Goal: Information Seeking & Learning: Learn about a topic

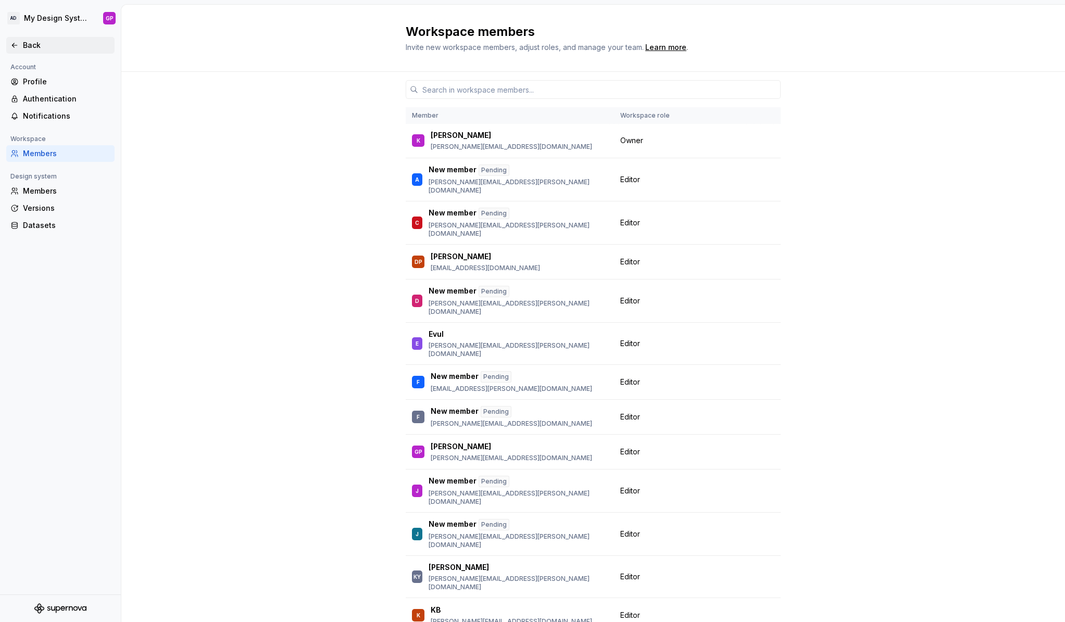
click at [24, 43] on div "Back" at bounding box center [66, 45] width 87 height 10
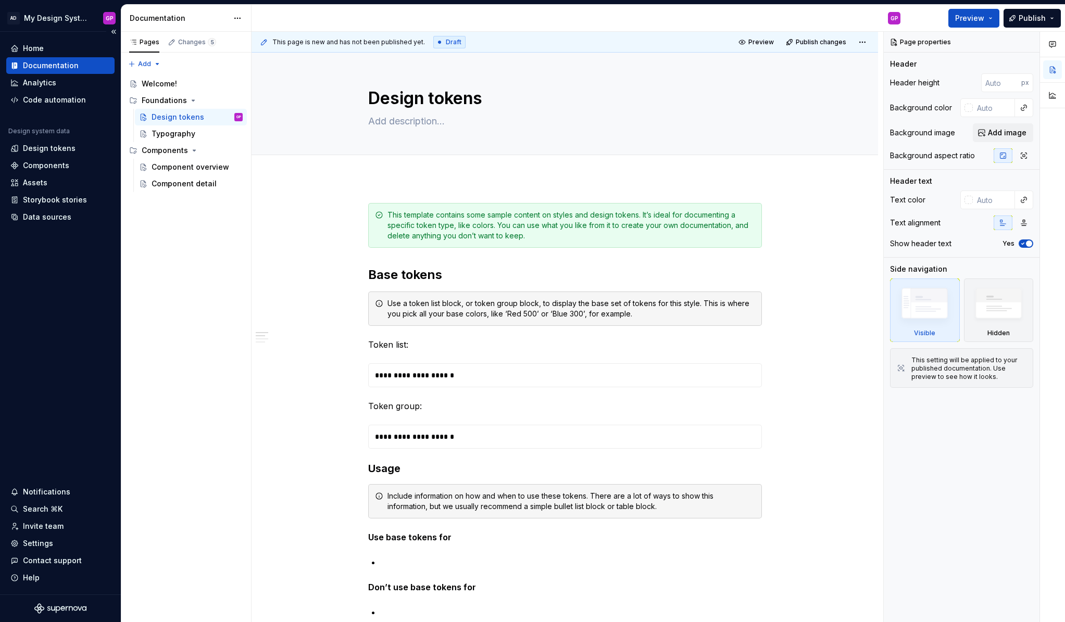
click at [14, 64] on icon at bounding box center [16, 65] width 4 height 6
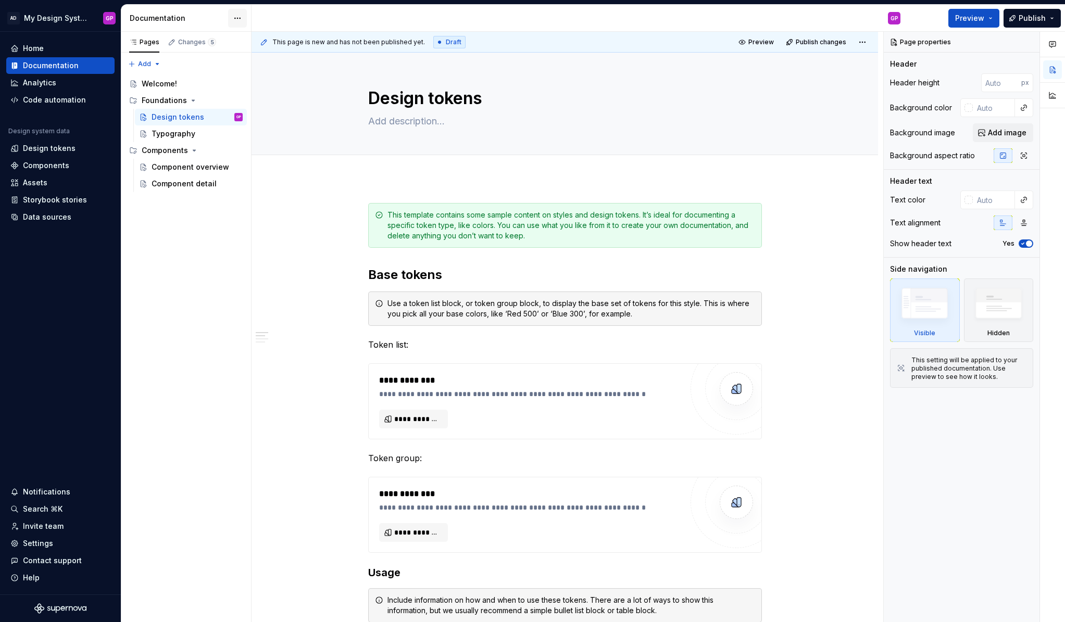
click at [237, 17] on html "AD My Design System GP Home Documentation Analytics Code automation Design syst…" at bounding box center [532, 311] width 1065 height 622
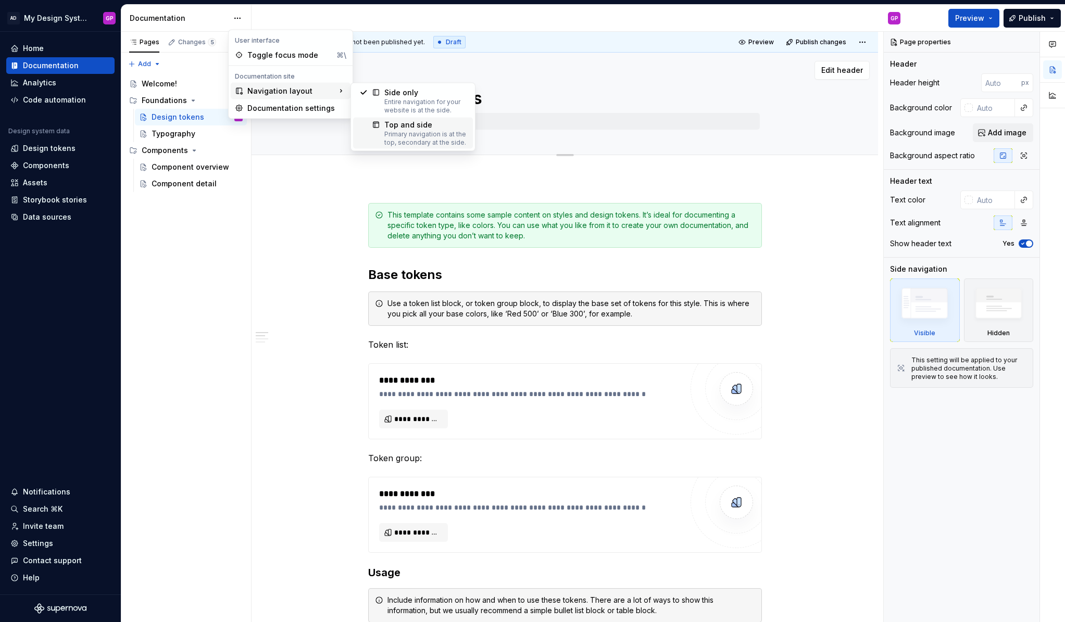
click at [393, 122] on div "Top and side" at bounding box center [425, 125] width 82 height 10
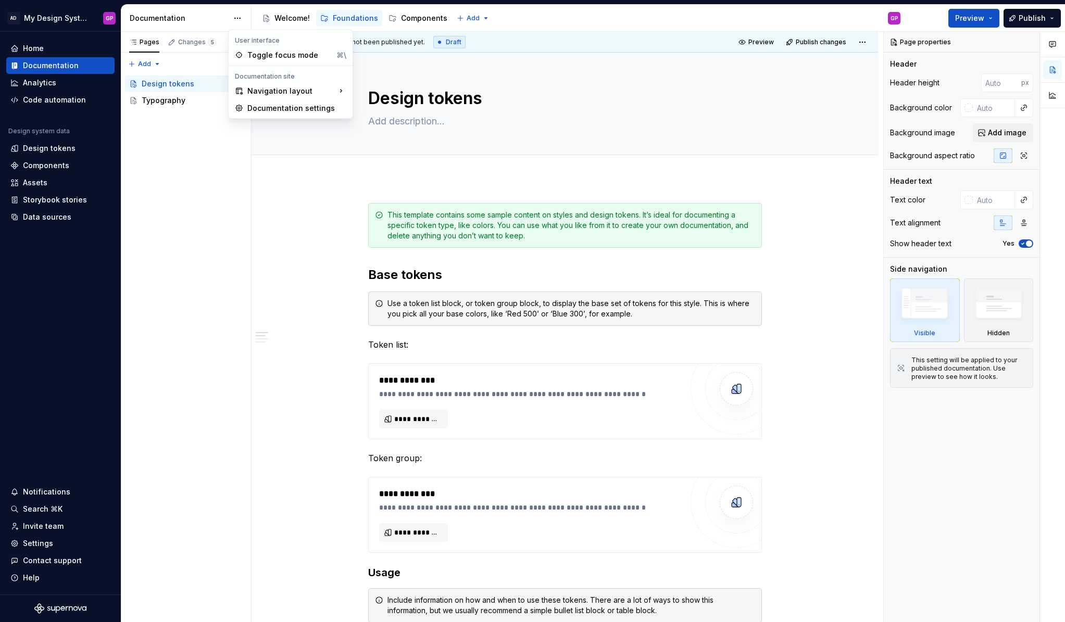
click at [236, 17] on html "AD My Design System GP Home Documentation Analytics Code automation Design syst…" at bounding box center [532, 311] width 1065 height 622
click at [253, 107] on div "Documentation settings" at bounding box center [296, 108] width 99 height 10
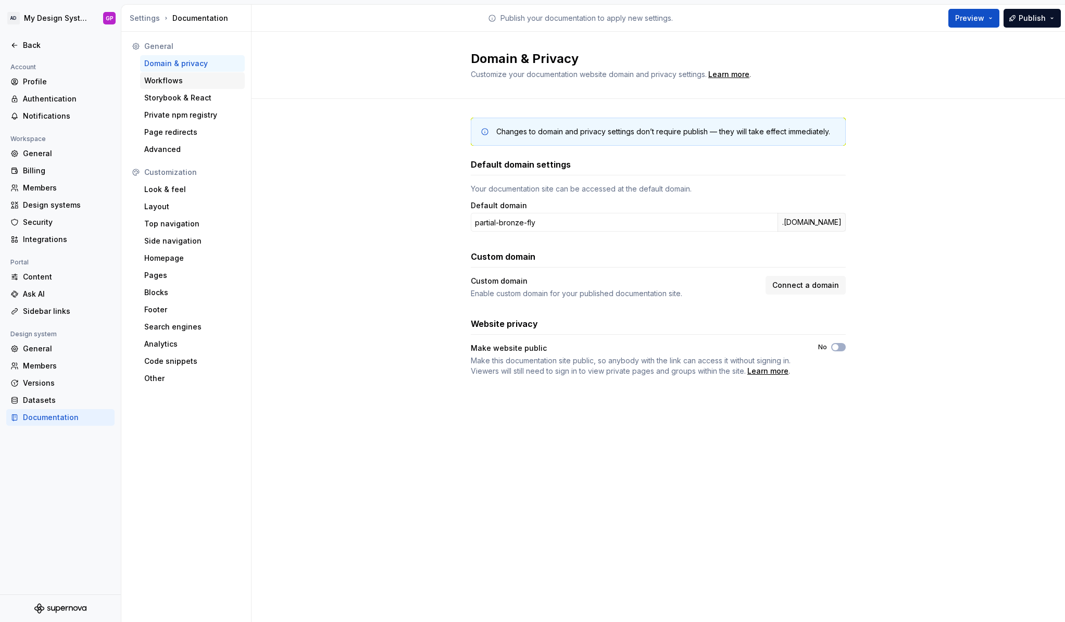
click at [164, 80] on div "Workflows" at bounding box center [192, 81] width 96 height 10
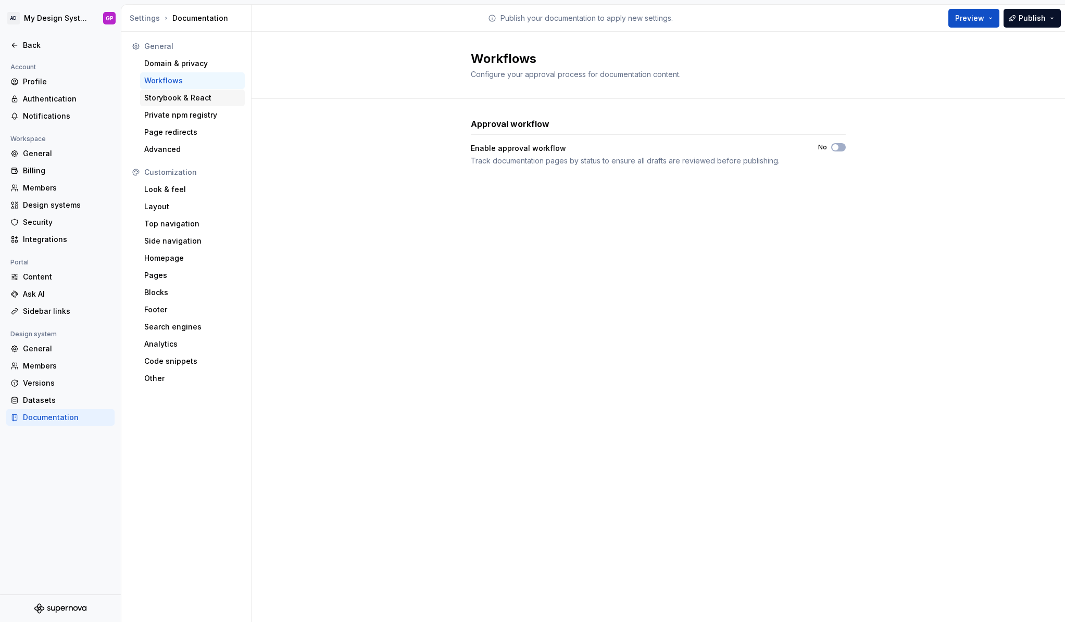
click at [158, 97] on div "Storybook & React" at bounding box center [192, 98] width 96 height 10
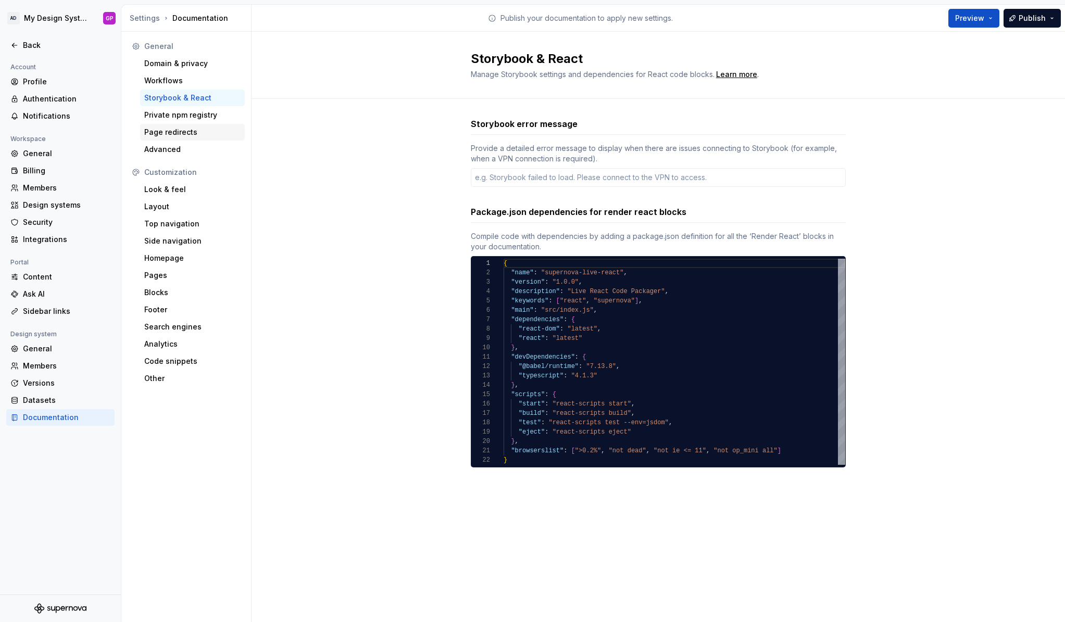
click at [154, 132] on div "Page redirects" at bounding box center [192, 132] width 96 height 10
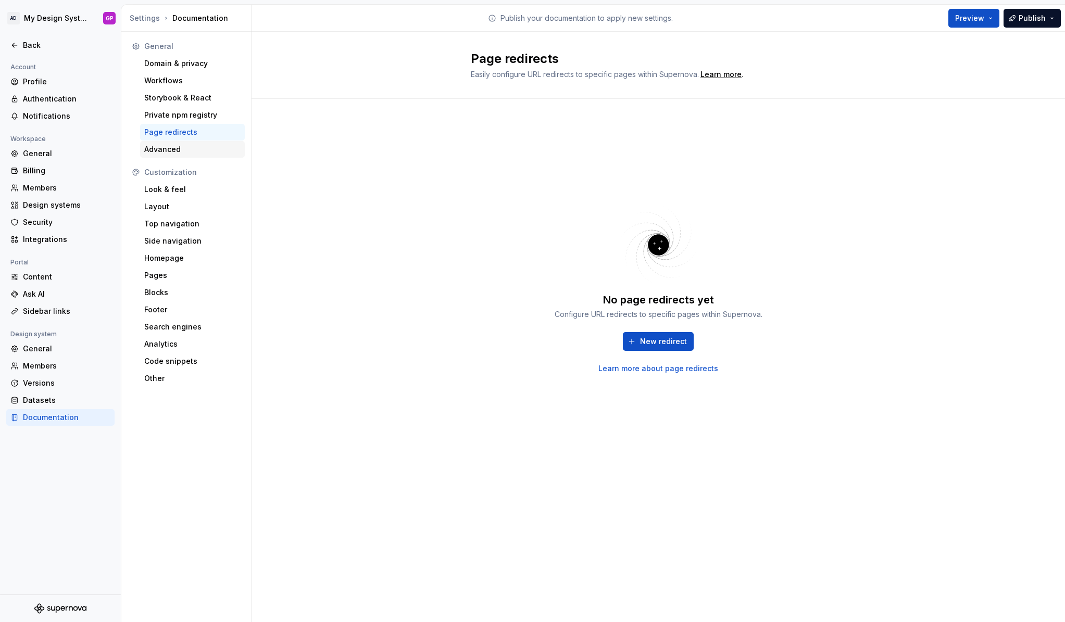
click at [157, 147] on div "Advanced" at bounding box center [192, 149] width 96 height 10
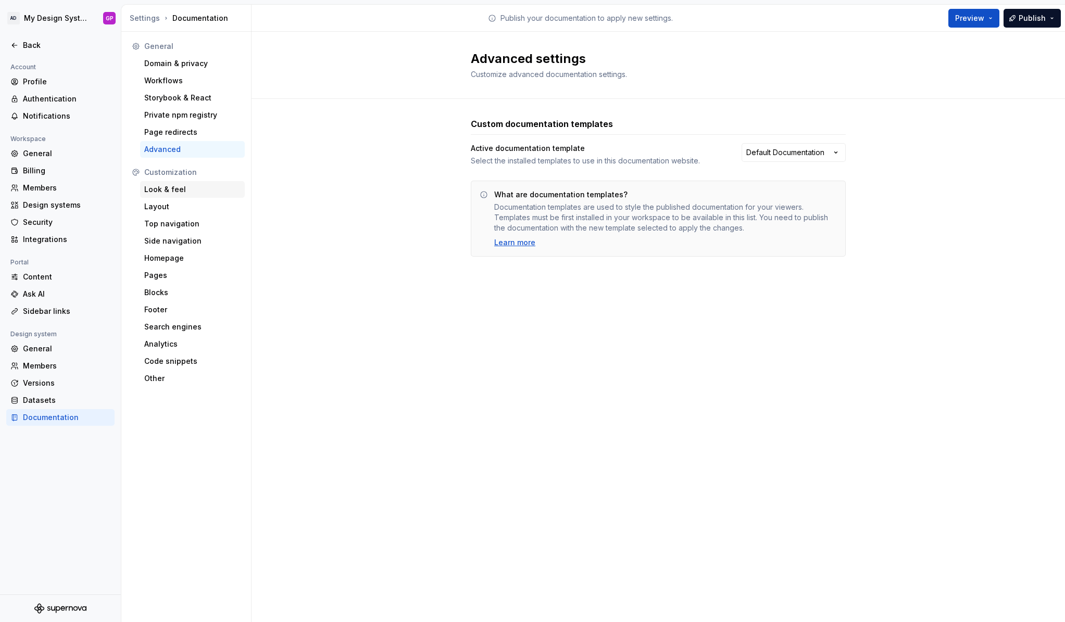
click at [158, 191] on div "Look & feel" at bounding box center [192, 189] width 96 height 10
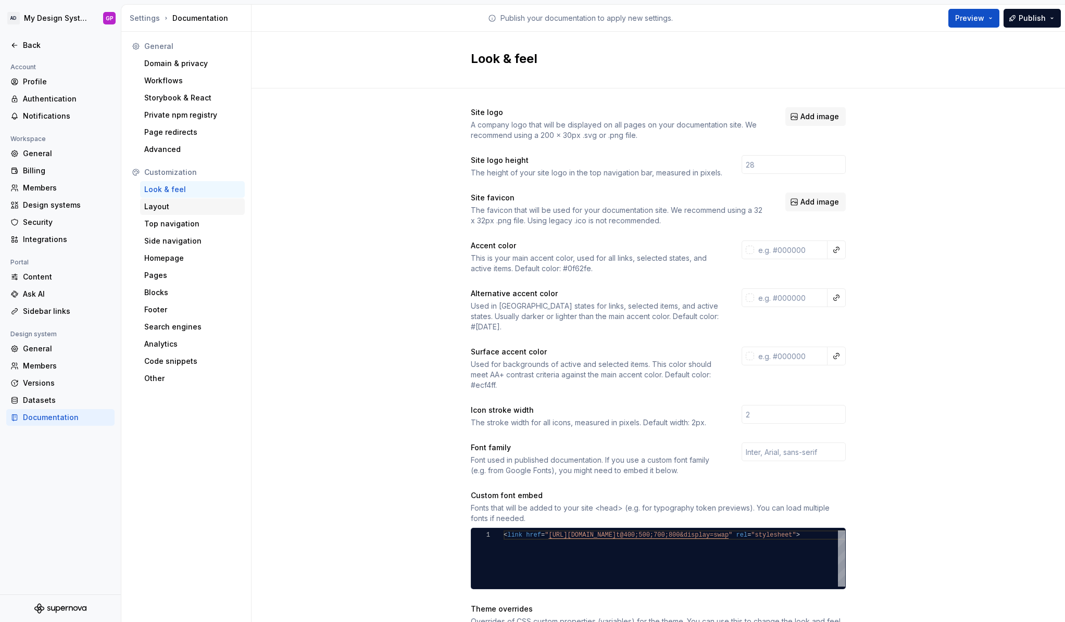
click at [152, 205] on div "Layout" at bounding box center [192, 207] width 96 height 10
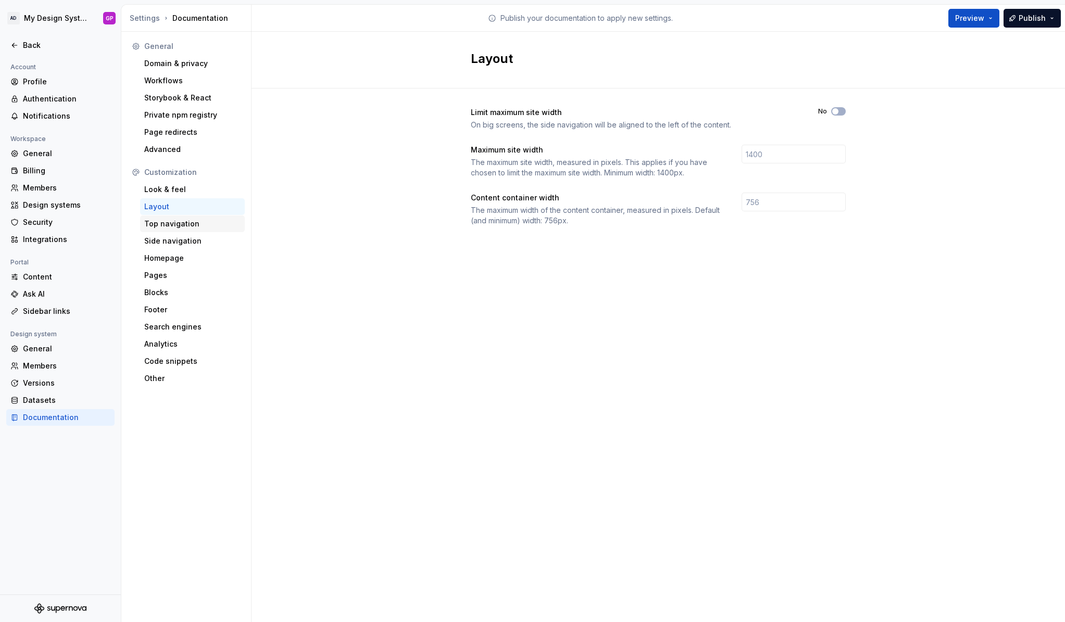
click at [152, 224] on div "Top navigation" at bounding box center [192, 224] width 96 height 10
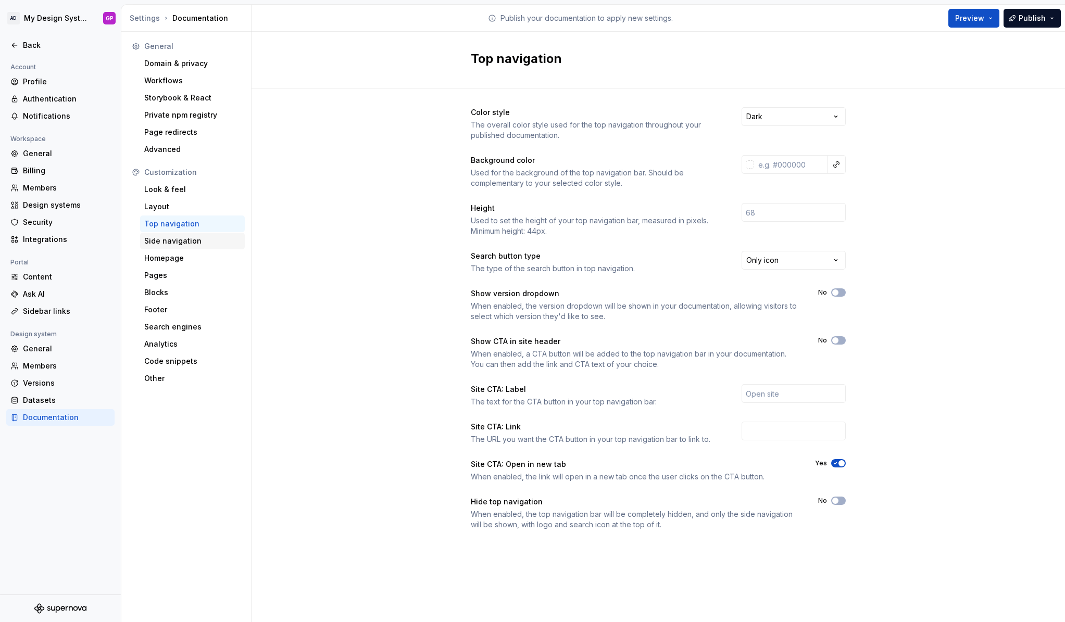
click at [157, 237] on div "Side navigation" at bounding box center [192, 241] width 96 height 10
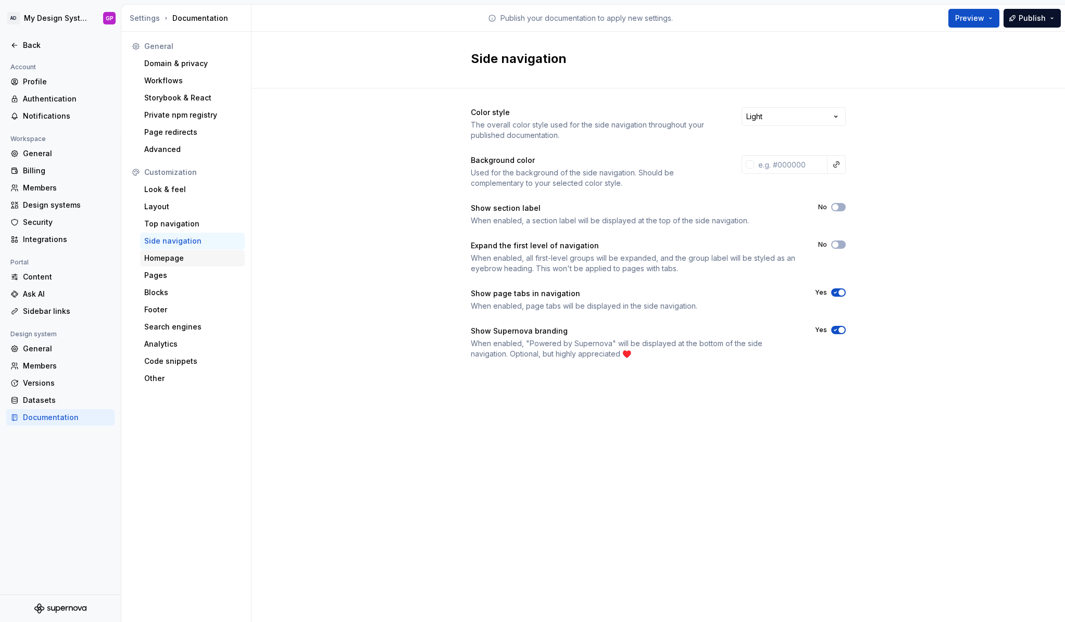
click at [158, 254] on div "Homepage" at bounding box center [192, 258] width 96 height 10
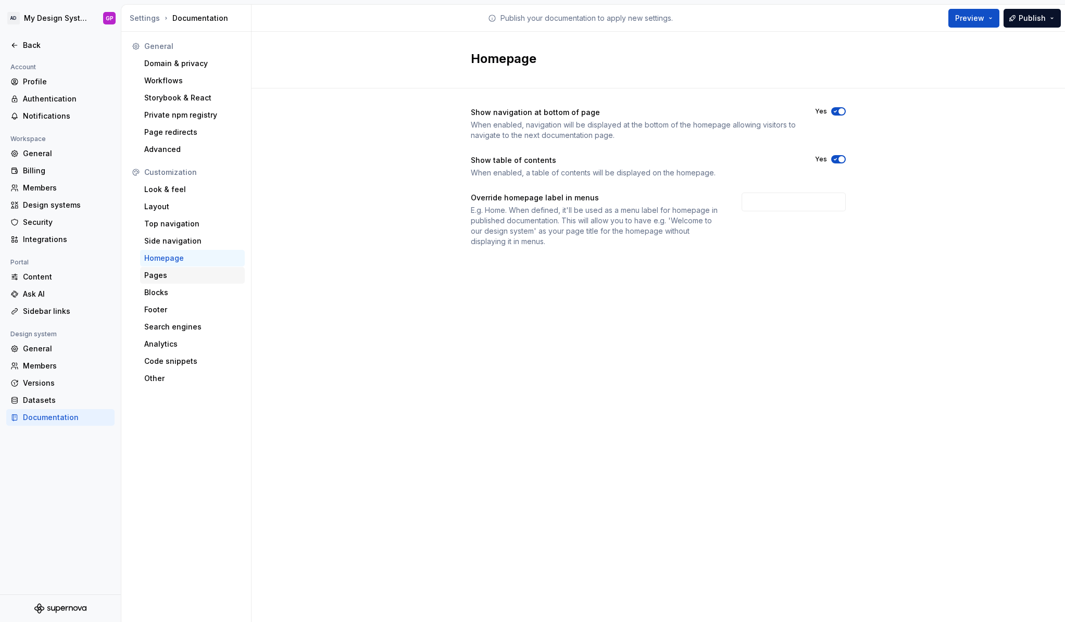
click at [156, 274] on div "Pages" at bounding box center [192, 275] width 96 height 10
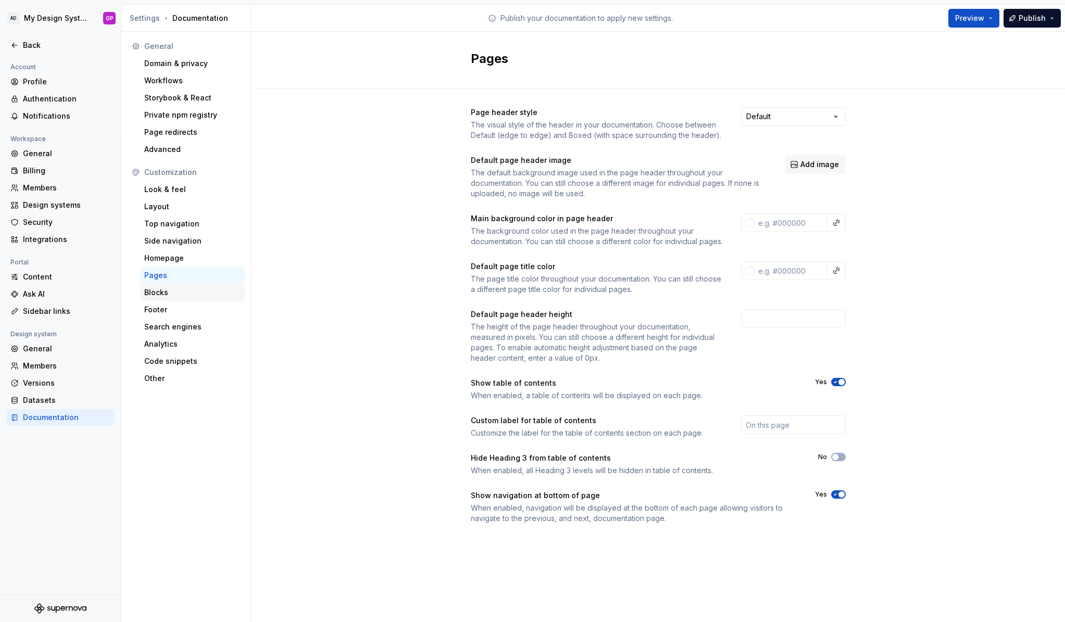
click at [153, 291] on div "Blocks" at bounding box center [192, 292] width 96 height 10
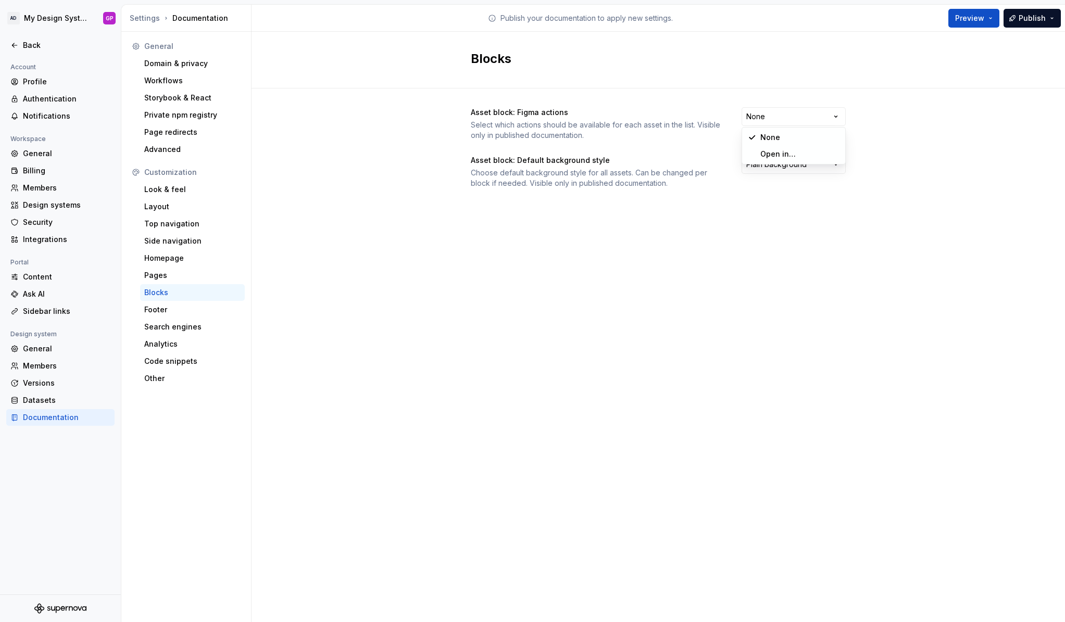
click at [762, 122] on html "AD My Design System GP Back Account Profile Authentication Notifications Worksp…" at bounding box center [532, 311] width 1065 height 622
click at [763, 119] on html "AD My Design System GP Back Account Profile Authentication Notifications Worksp…" at bounding box center [532, 311] width 1065 height 622
click at [755, 167] on html "AD My Design System GP Back Account Profile Authentication Notifications Worksp…" at bounding box center [532, 311] width 1065 height 622
click at [149, 311] on div "Footer" at bounding box center [192, 310] width 96 height 10
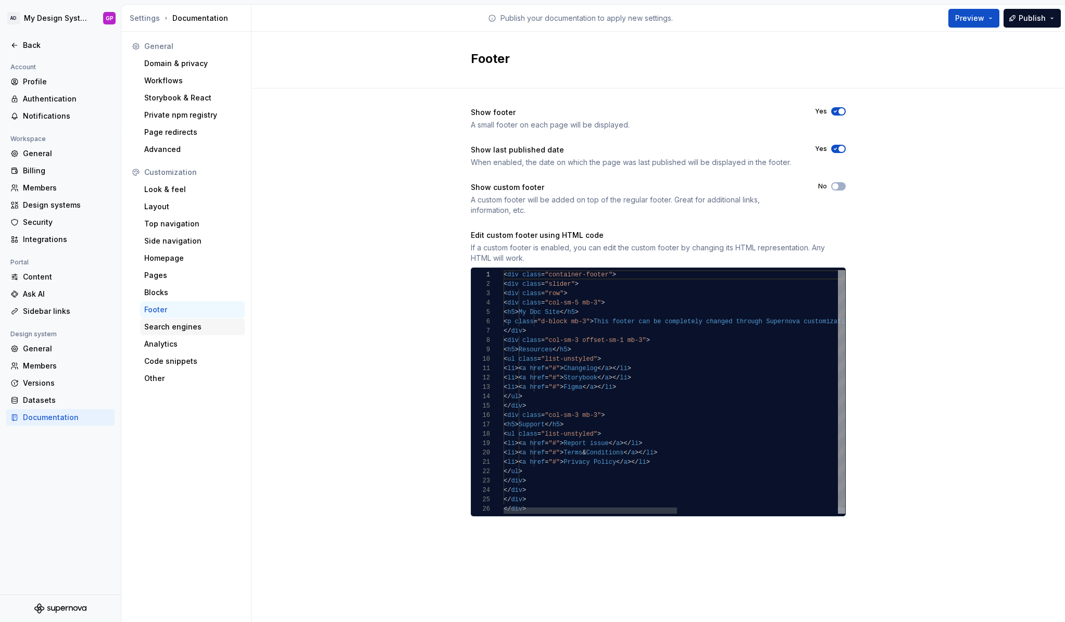
click at [158, 328] on div "Search engines" at bounding box center [192, 327] width 96 height 10
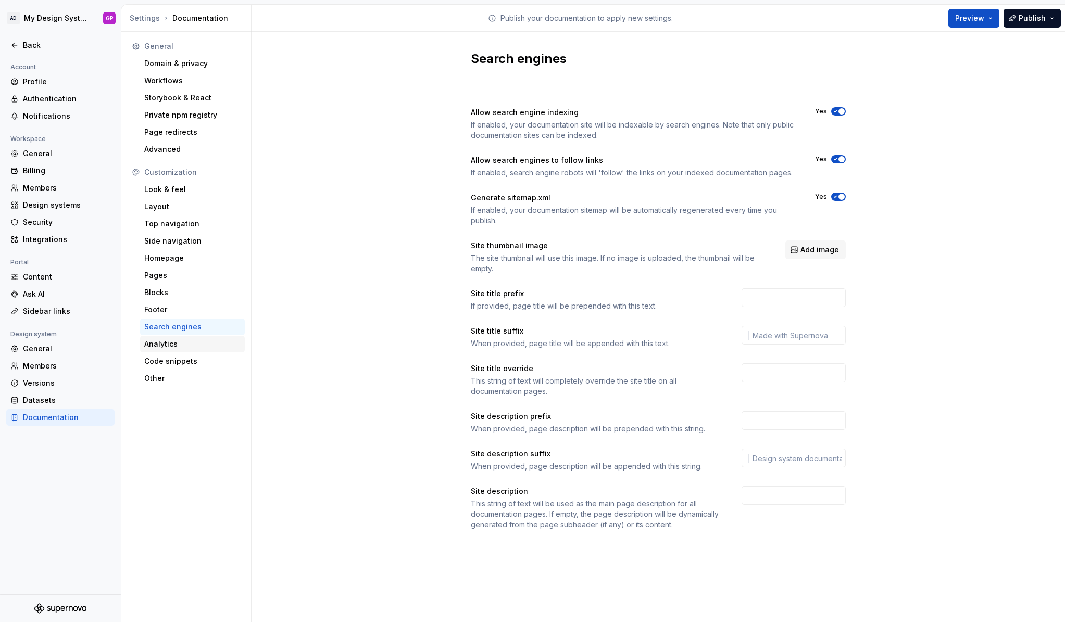
click at [154, 345] on div "Analytics" at bounding box center [192, 344] width 96 height 10
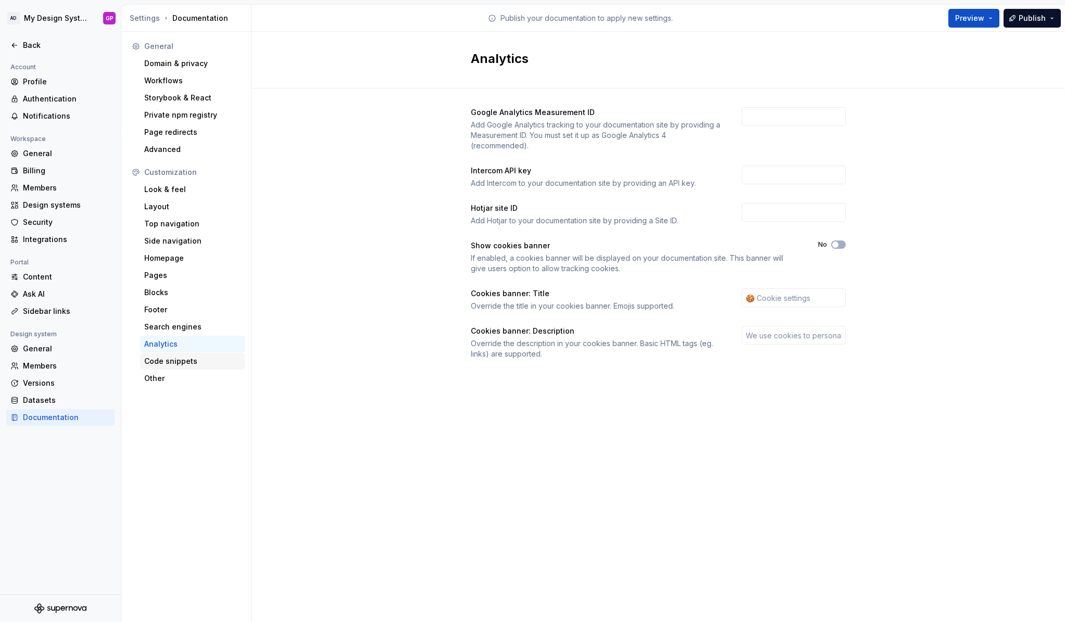
click at [158, 361] on div "Code snippets" at bounding box center [192, 361] width 96 height 10
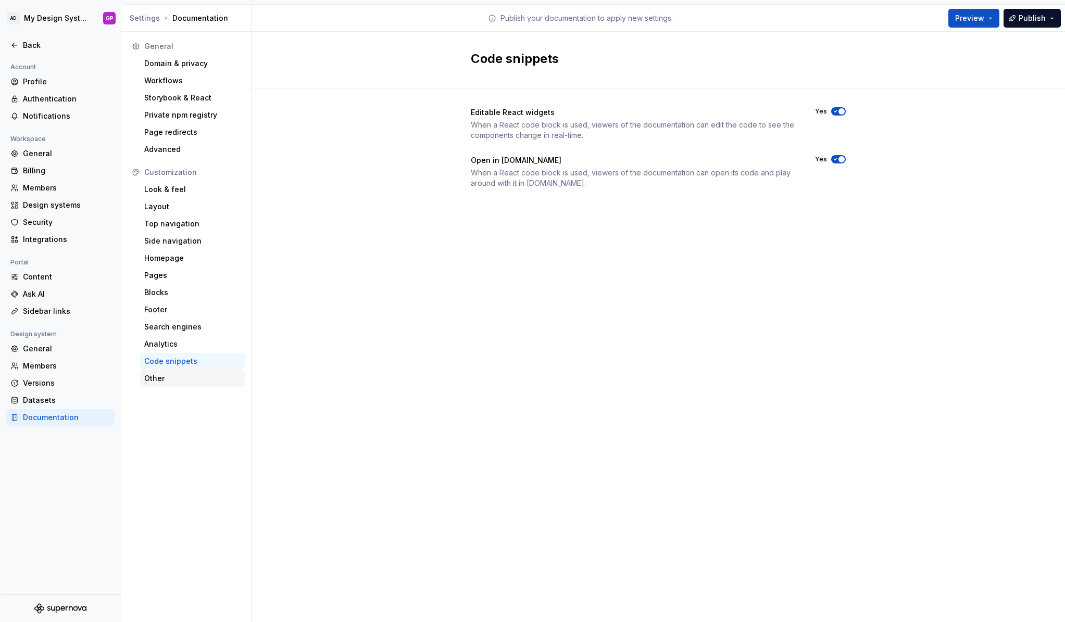
click at [153, 380] on div "Other" at bounding box center [192, 378] width 96 height 10
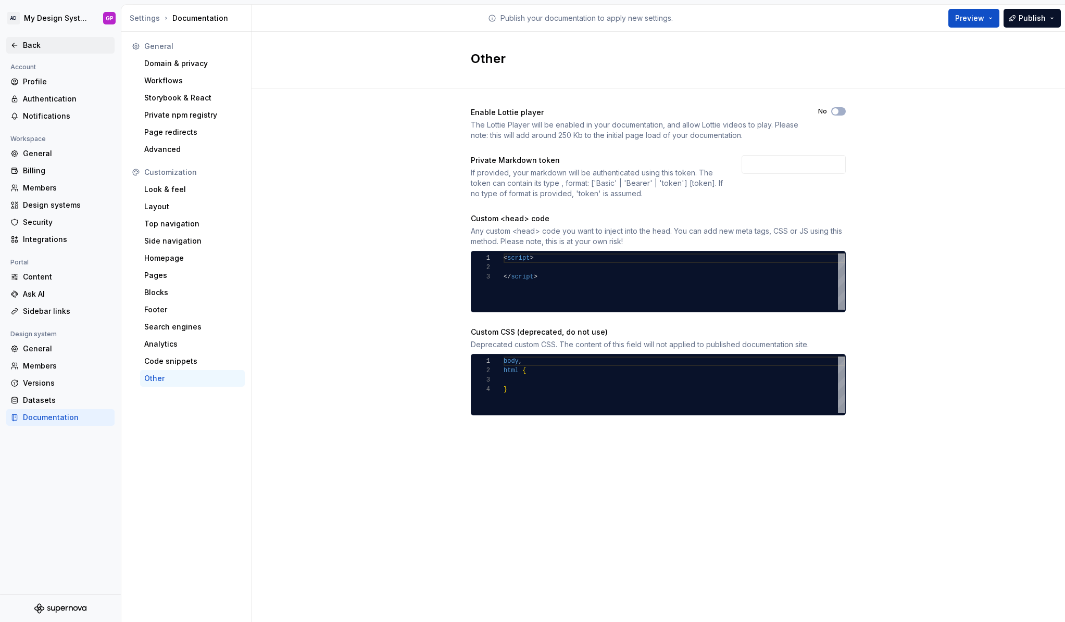
click at [21, 43] on div "Back" at bounding box center [60, 45] width 100 height 10
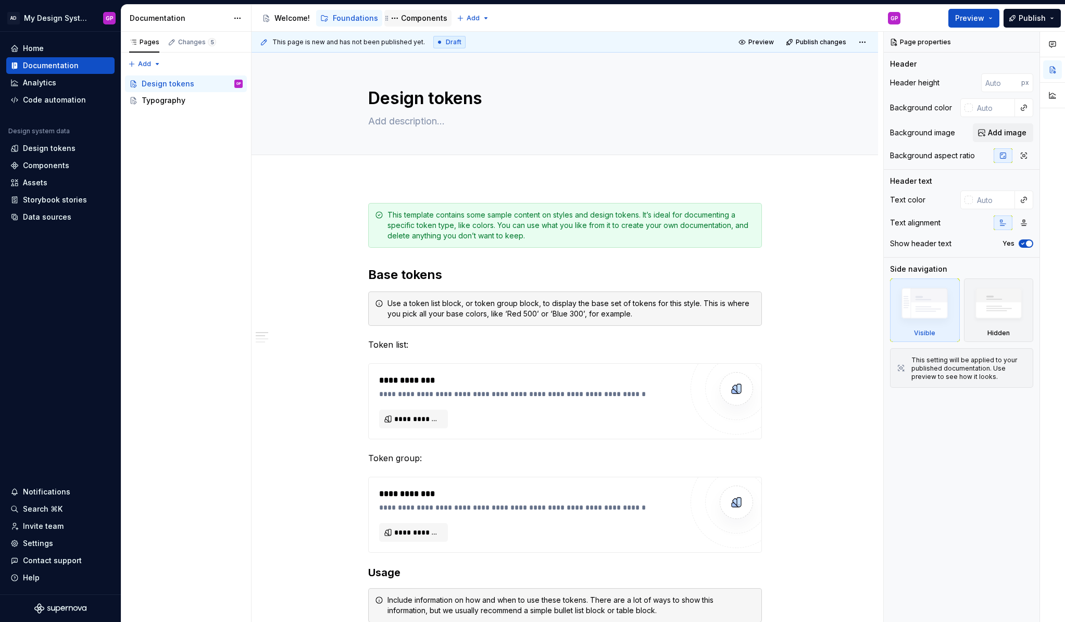
click at [419, 21] on div "Components" at bounding box center [424, 18] width 46 height 10
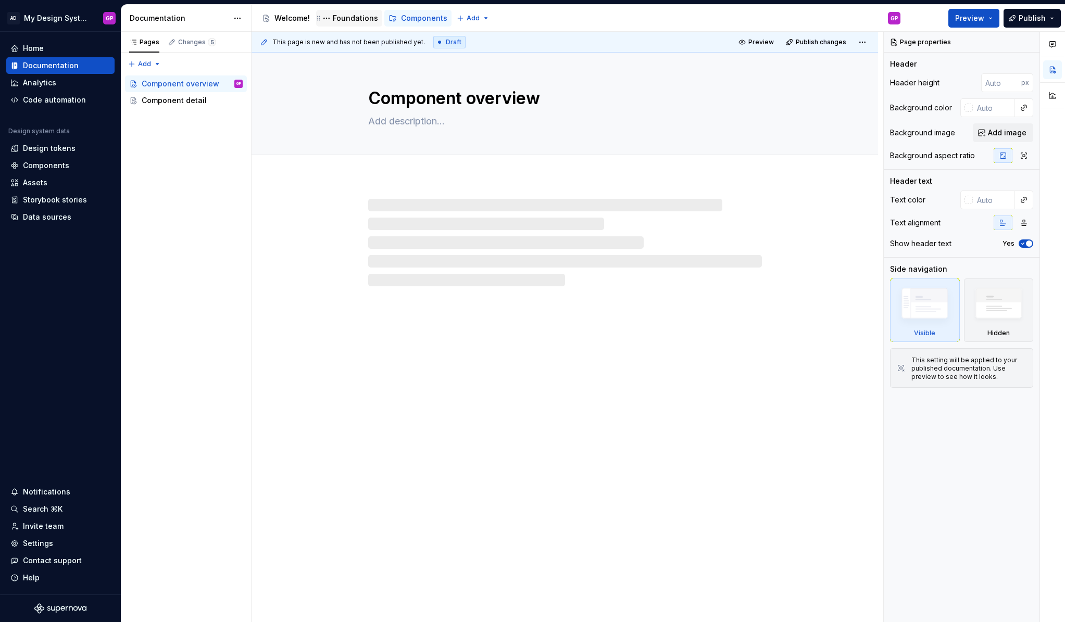
click at [351, 16] on div "Foundations" at bounding box center [355, 18] width 45 height 10
click at [290, 18] on div "Welcome!" at bounding box center [291, 18] width 35 height 10
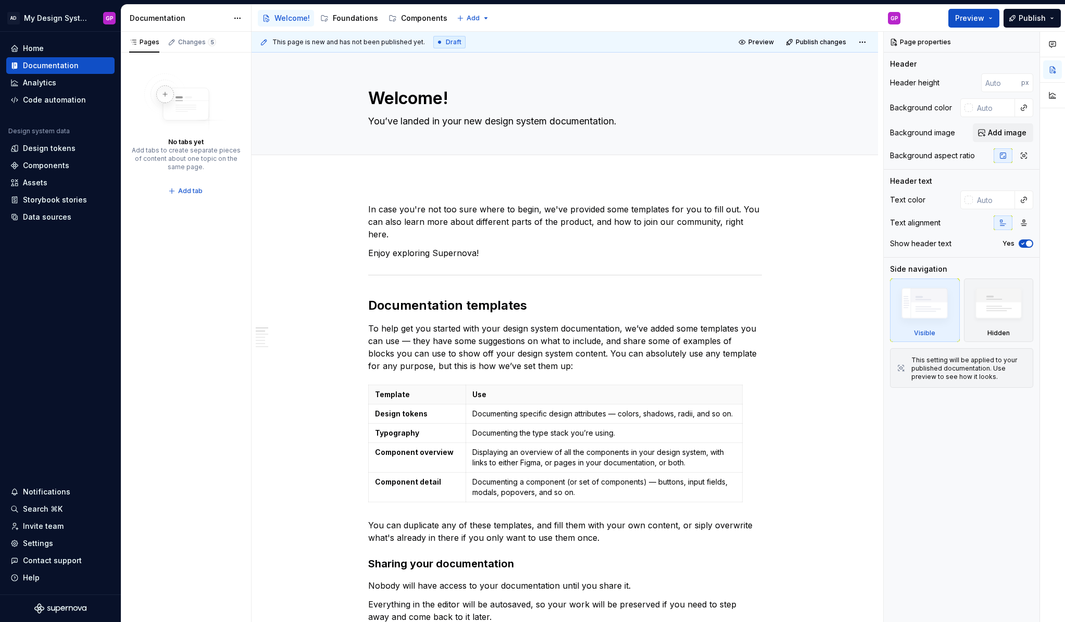
type textarea "*"
